Goal: Find specific page/section: Find specific page/section

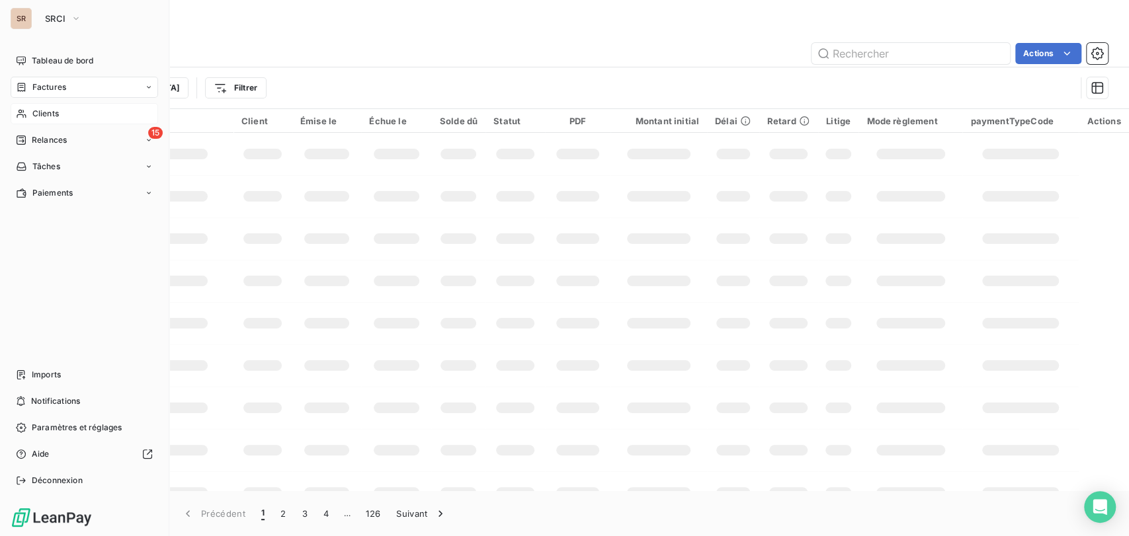
click at [60, 117] on div "Clients" at bounding box center [85, 113] width 148 height 21
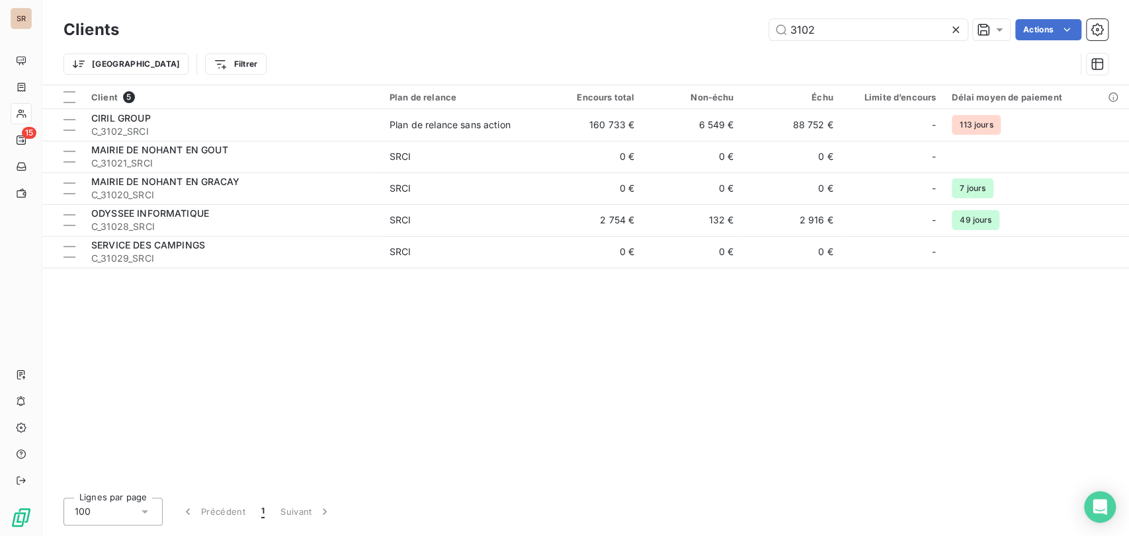
drag, startPoint x: 821, startPoint y: 22, endPoint x: 704, endPoint y: 44, distance: 119.0
click at [720, 55] on div "Clients 3102 Actions Trier Filtrer" at bounding box center [586, 50] width 1045 height 69
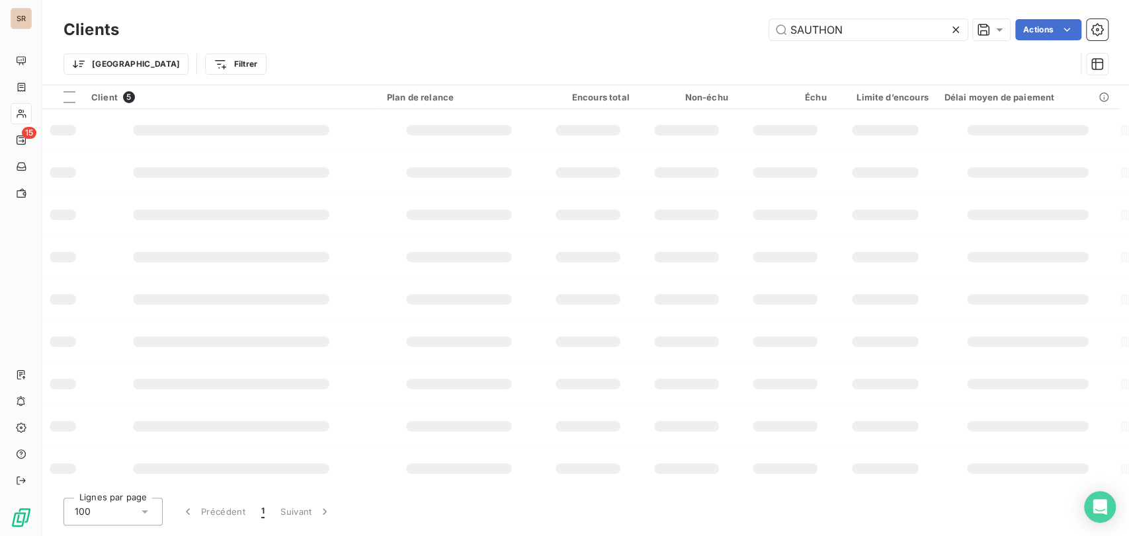
type input "SAUTHON"
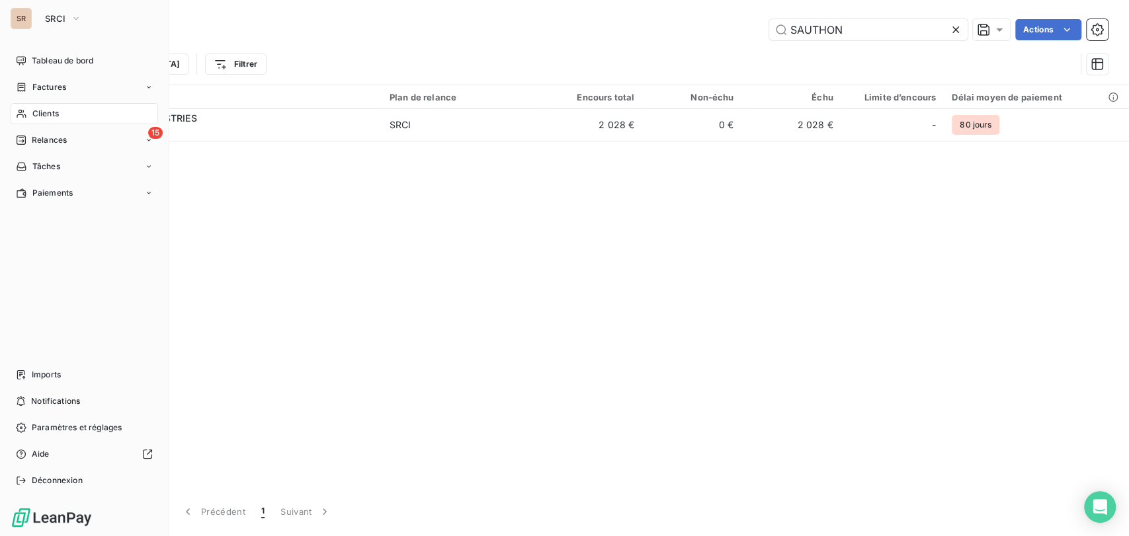
drag, startPoint x: 43, startPoint y: 114, endPoint x: 464, endPoint y: 107, distance: 421.4
click at [50, 118] on span "Clients" at bounding box center [45, 114] width 26 height 12
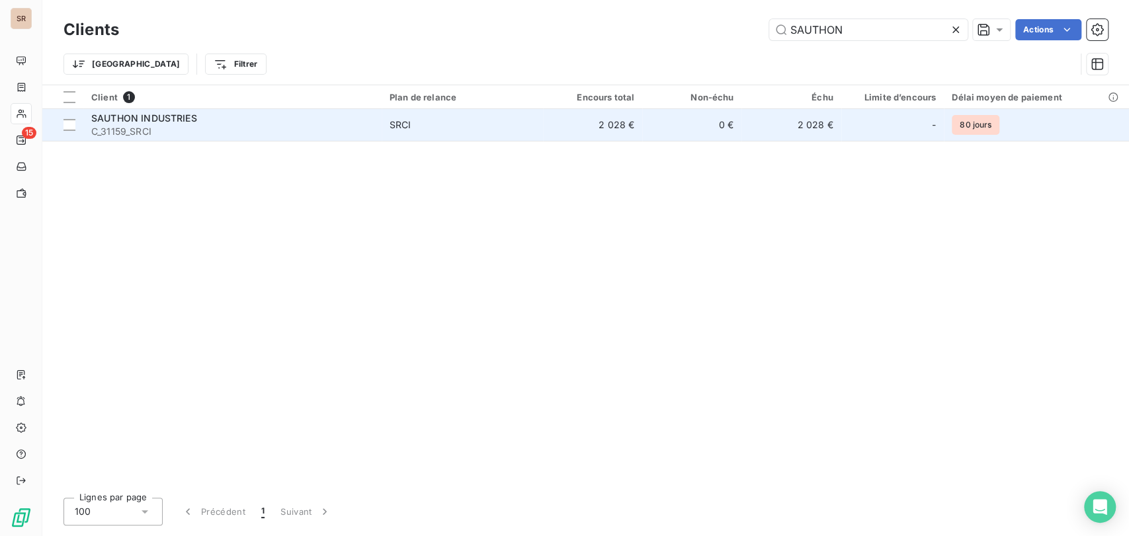
click at [114, 122] on span "SAUTHON INDUSTRIES" at bounding box center [144, 117] width 106 height 11
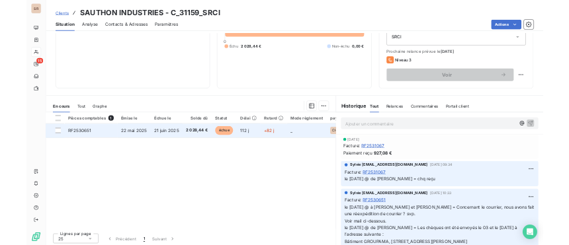
scroll to position [162, 0]
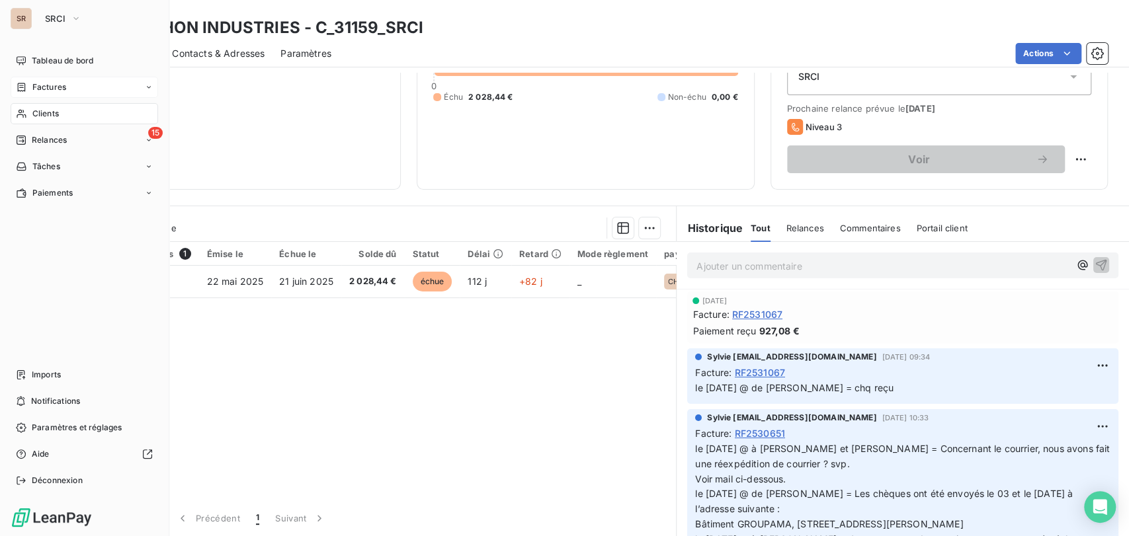
click at [71, 82] on div "Factures" at bounding box center [85, 87] width 148 height 21
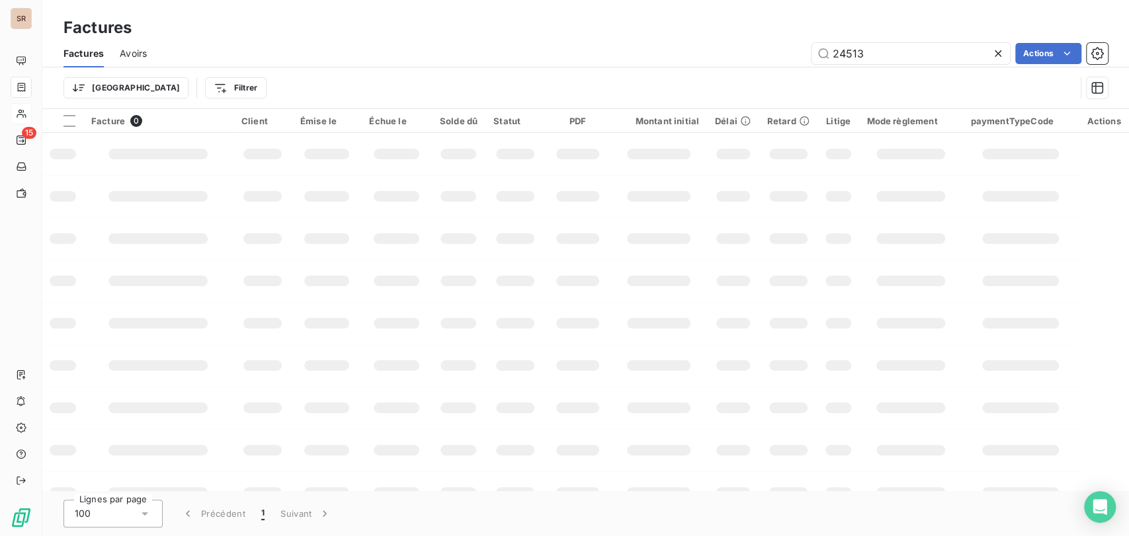
type input "24513"
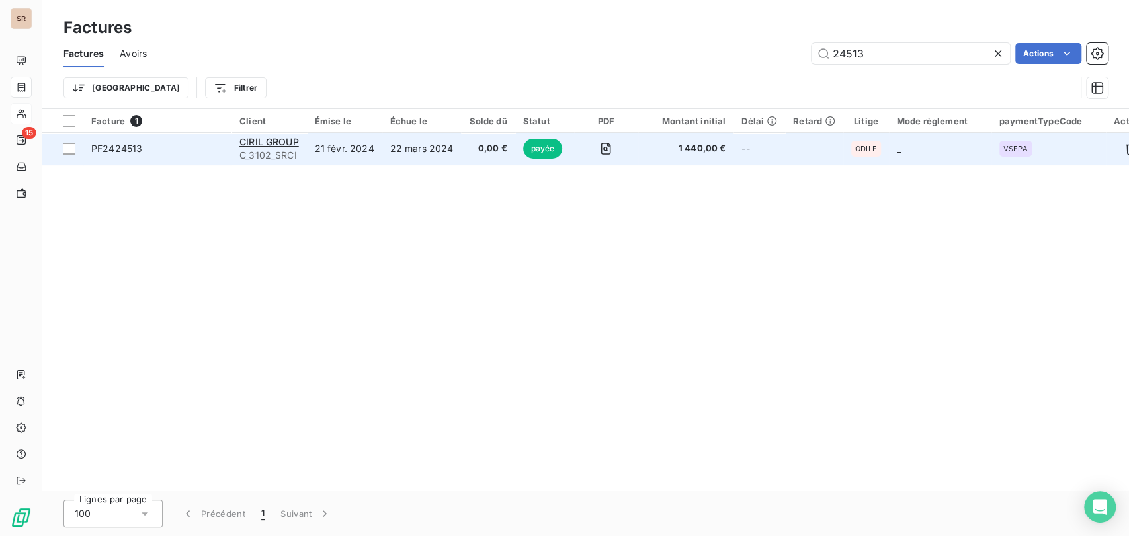
click at [127, 150] on span "PF2424513" at bounding box center [116, 148] width 51 height 11
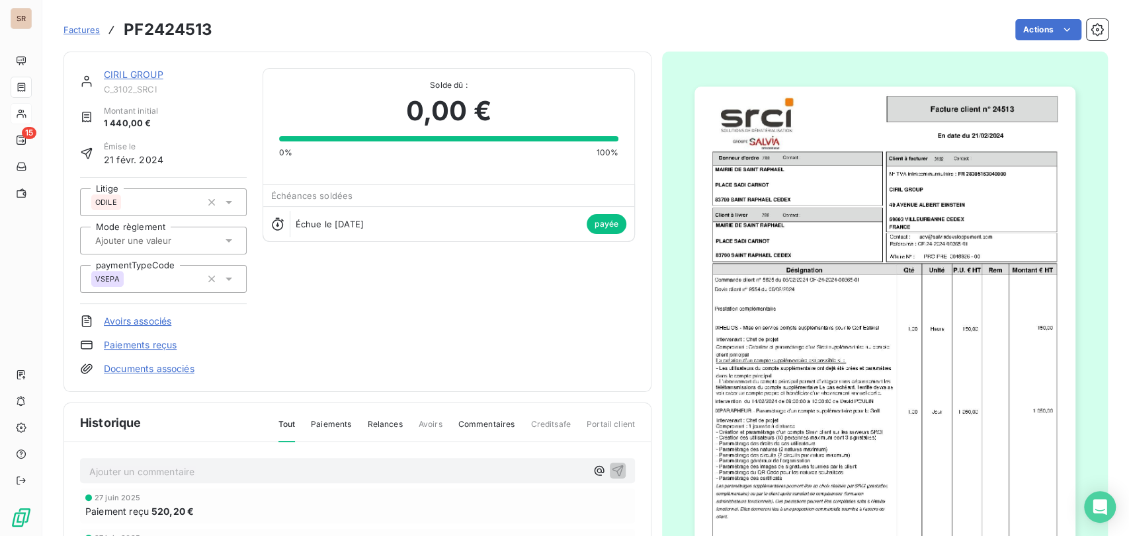
click at [815, 298] on img "button" at bounding box center [885, 356] width 381 height 538
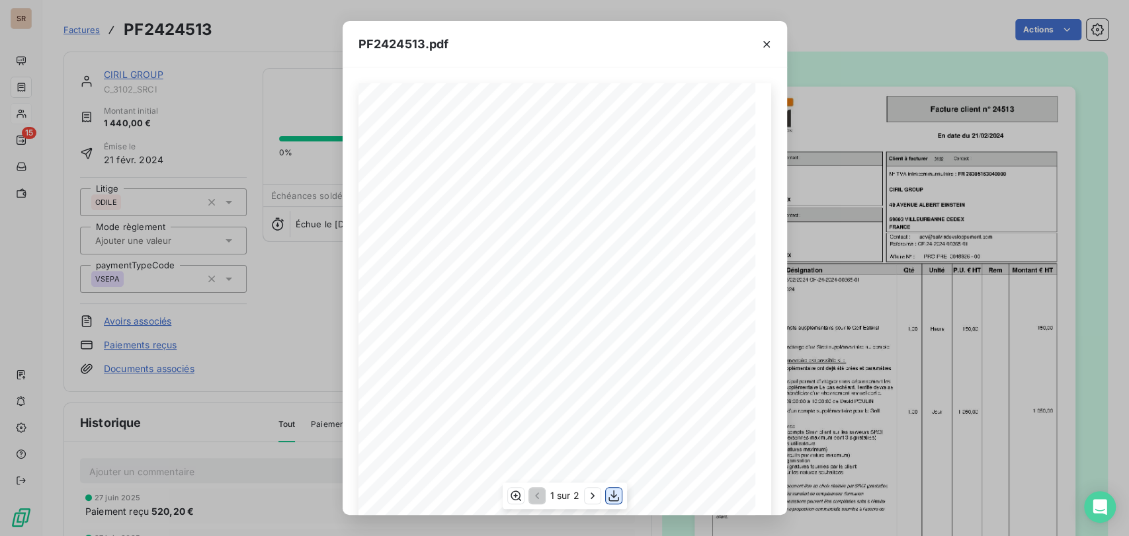
click at [611, 492] on icon "button" at bounding box center [613, 496] width 13 height 13
drag, startPoint x: 926, startPoint y: 49, endPoint x: 923, endPoint y: 319, distance: 269.9
click at [936, 324] on div "PF2424513.pdf PRO PRE 0048926 - 00 [DATE] En date du Client à livrer Donneur d'…" at bounding box center [564, 268] width 1129 height 536
